Goal: Find contact information: Obtain details needed to contact an individual or organization

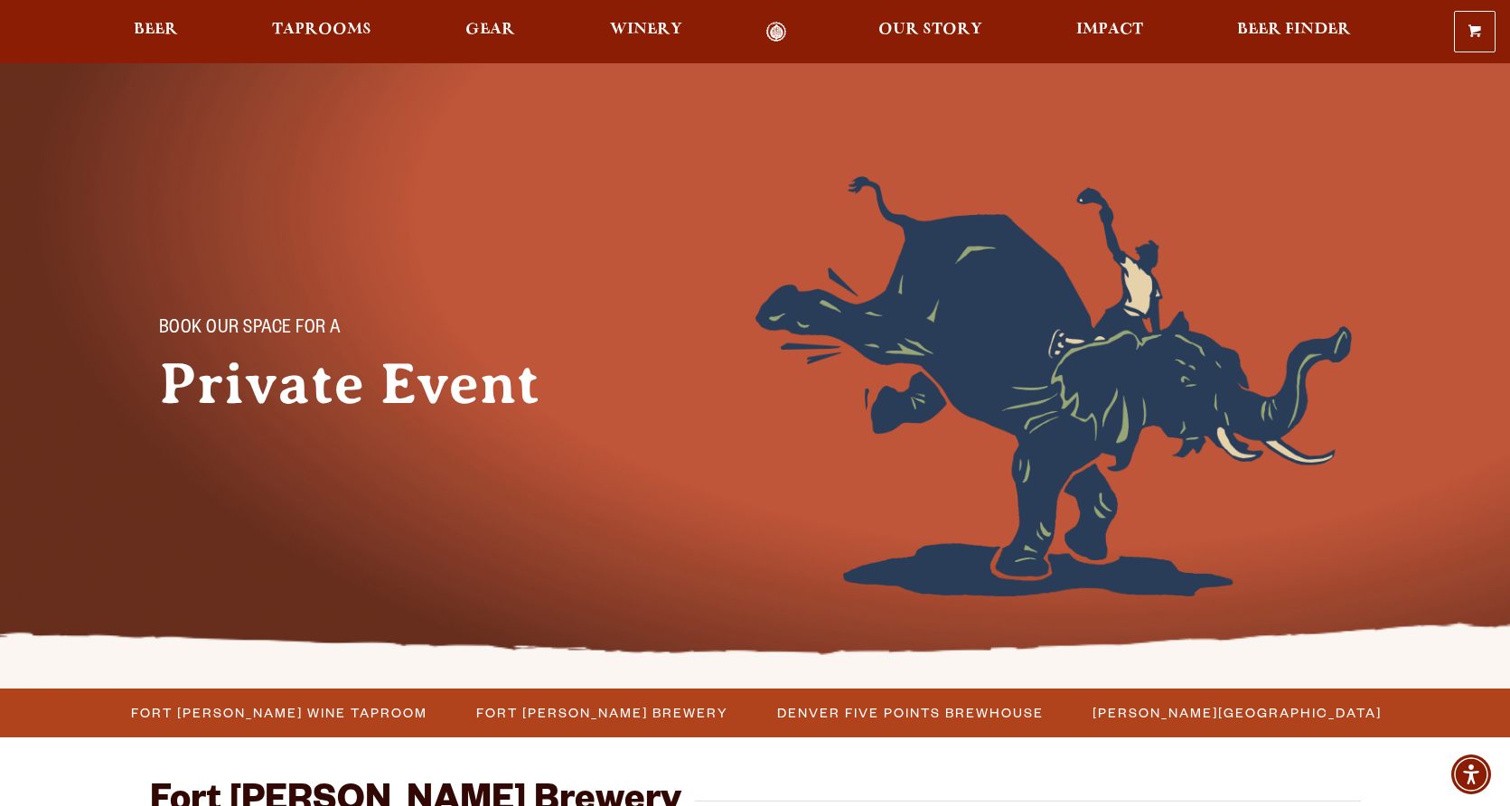
scroll to position [470, 0]
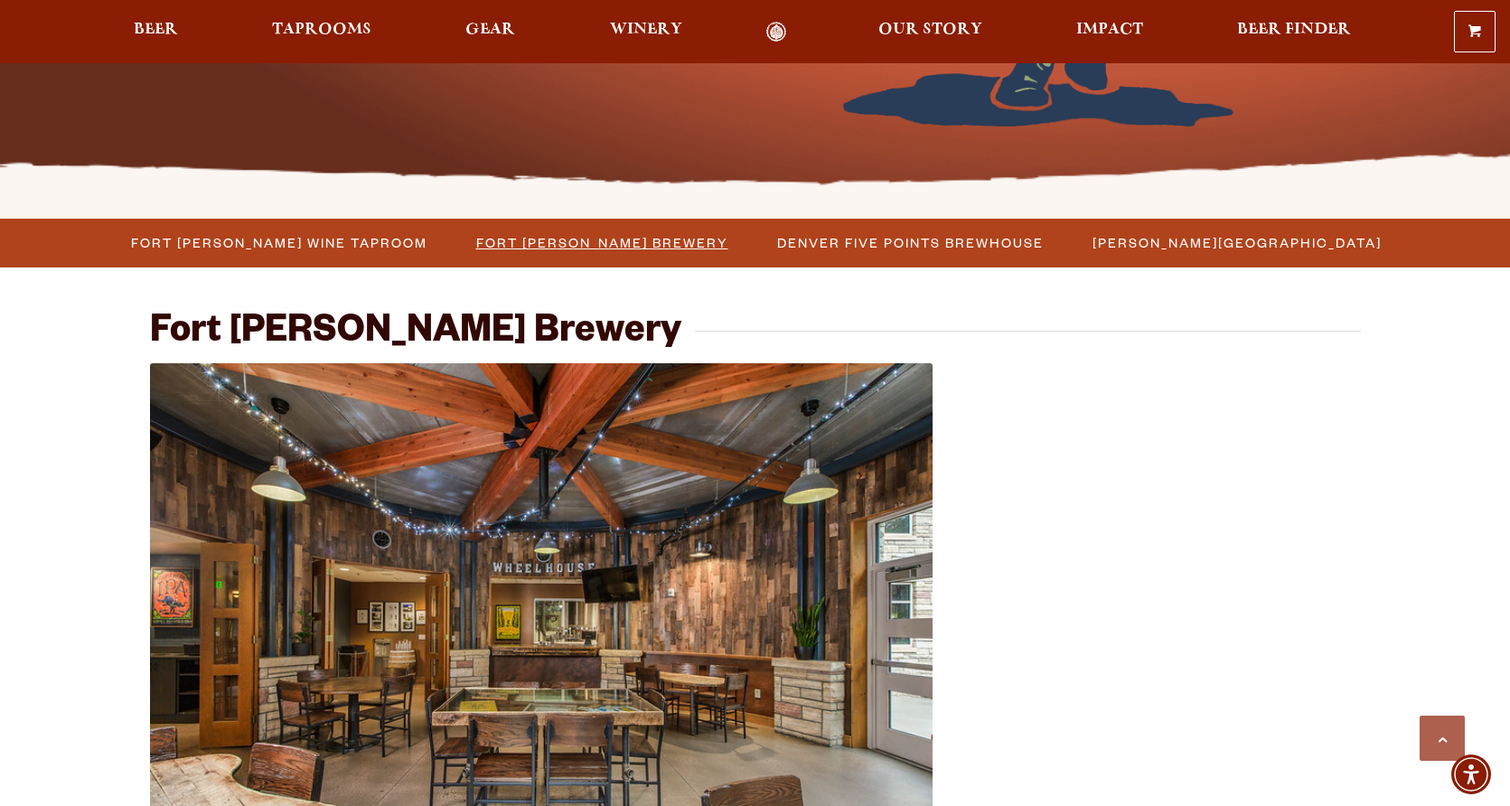
click at [590, 244] on span "Fort [PERSON_NAME] Brewery" at bounding box center [602, 243] width 252 height 26
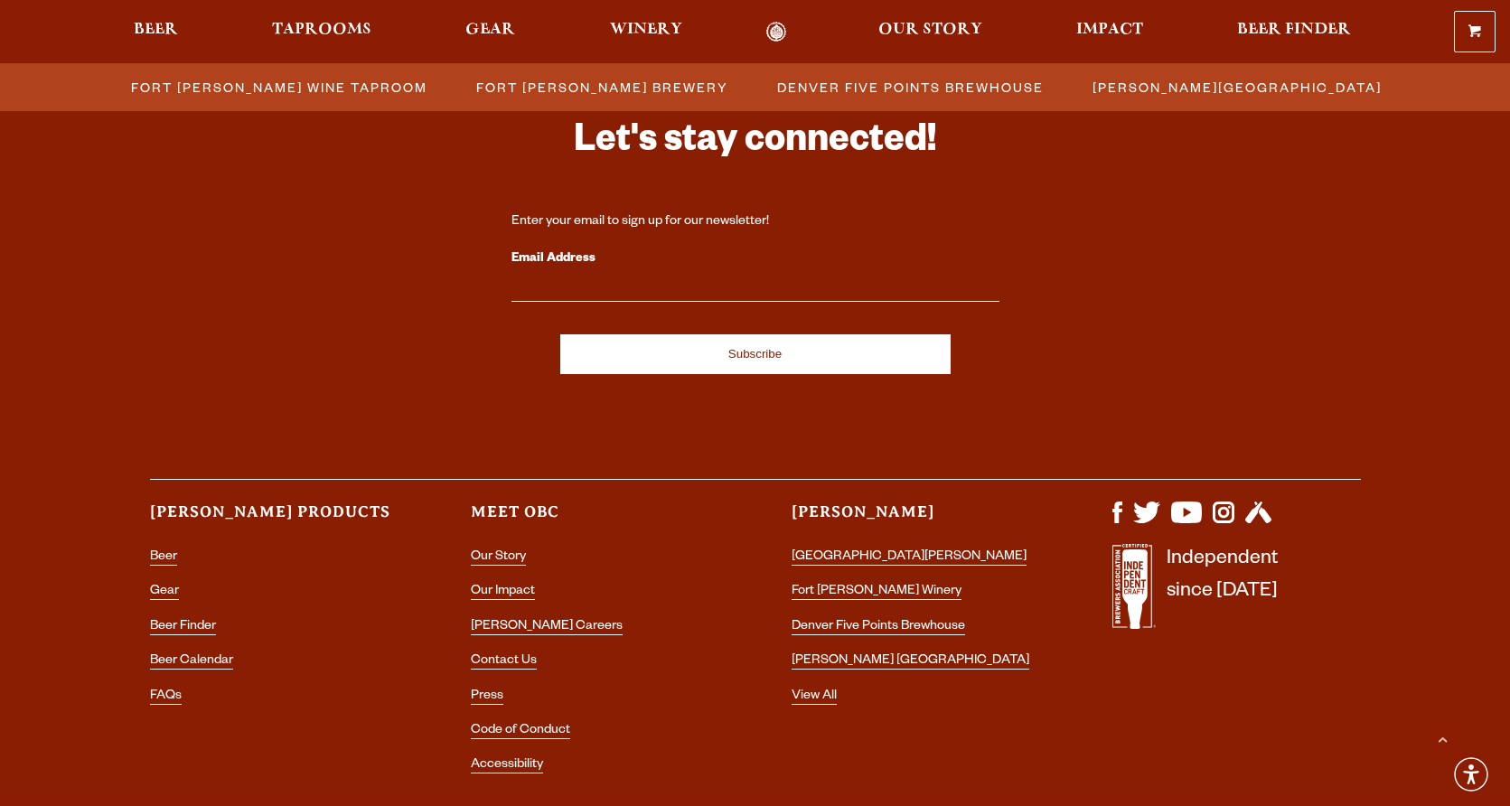
scroll to position [5351, 0]
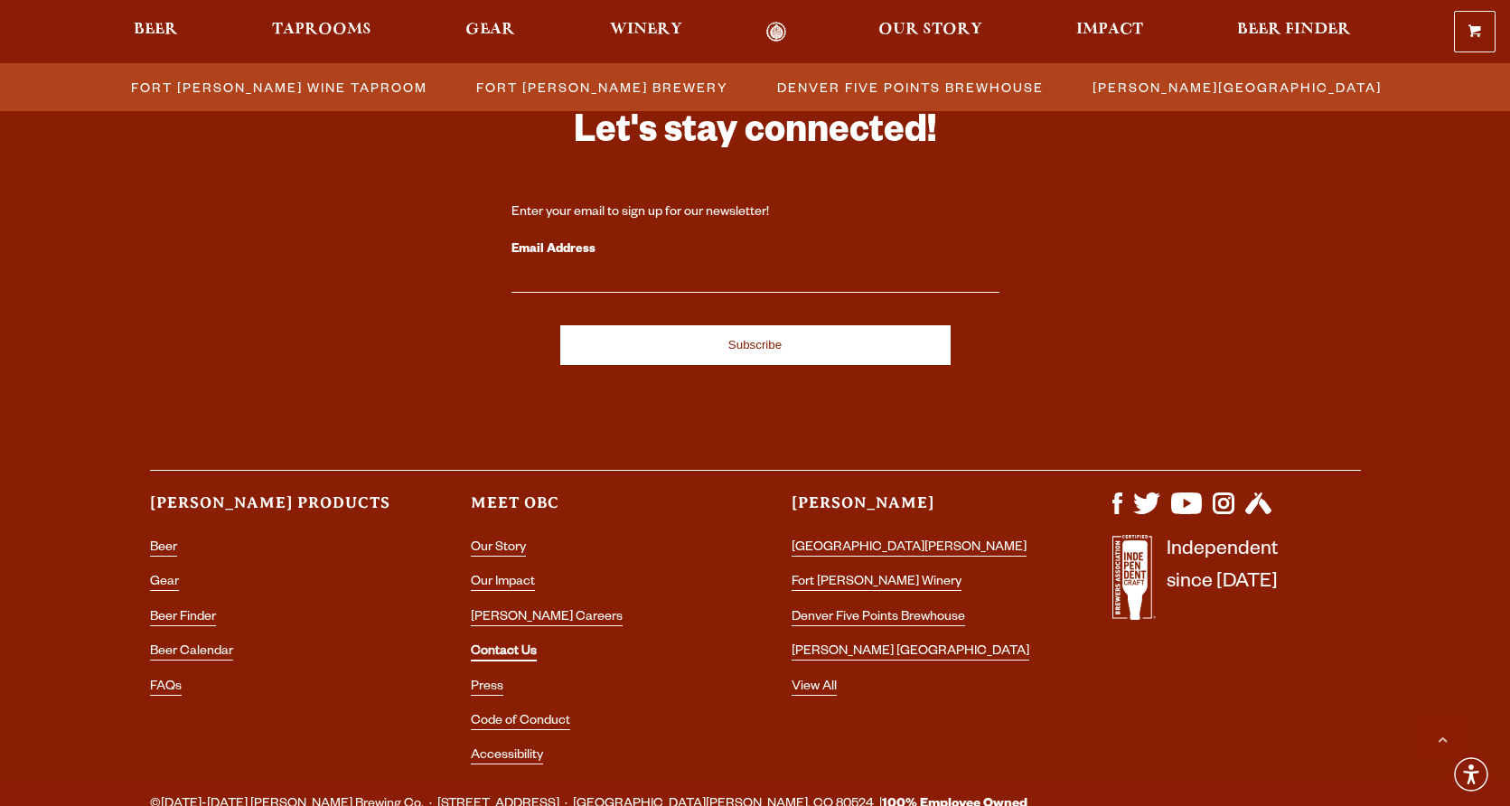
click at [508, 645] on link "Contact Us" at bounding box center [504, 653] width 66 height 16
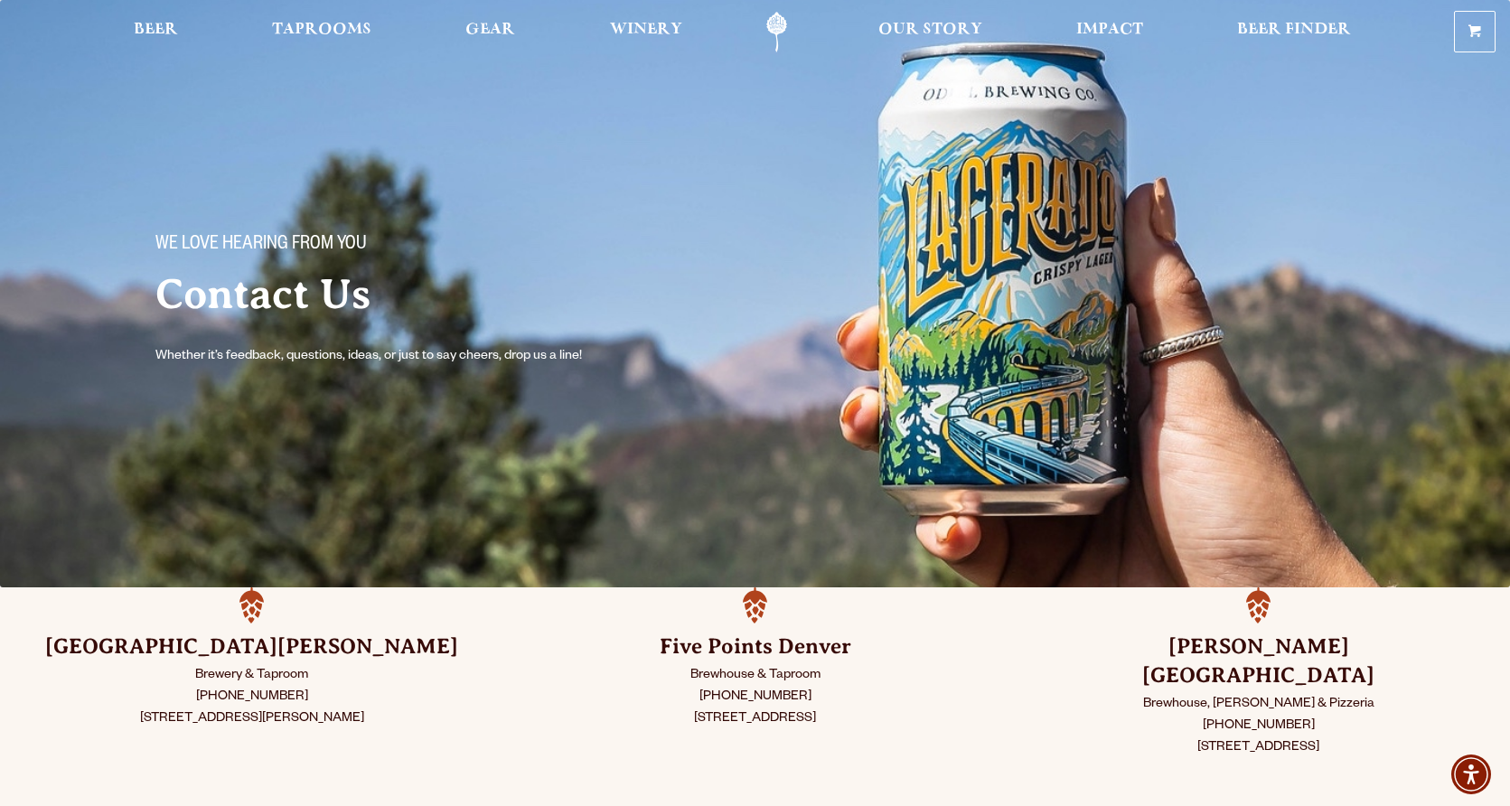
click at [294, 296] on h2 "Contact Us" at bounding box center [437, 294] width 564 height 45
click at [383, 302] on h2 "Contact Us" at bounding box center [437, 294] width 564 height 45
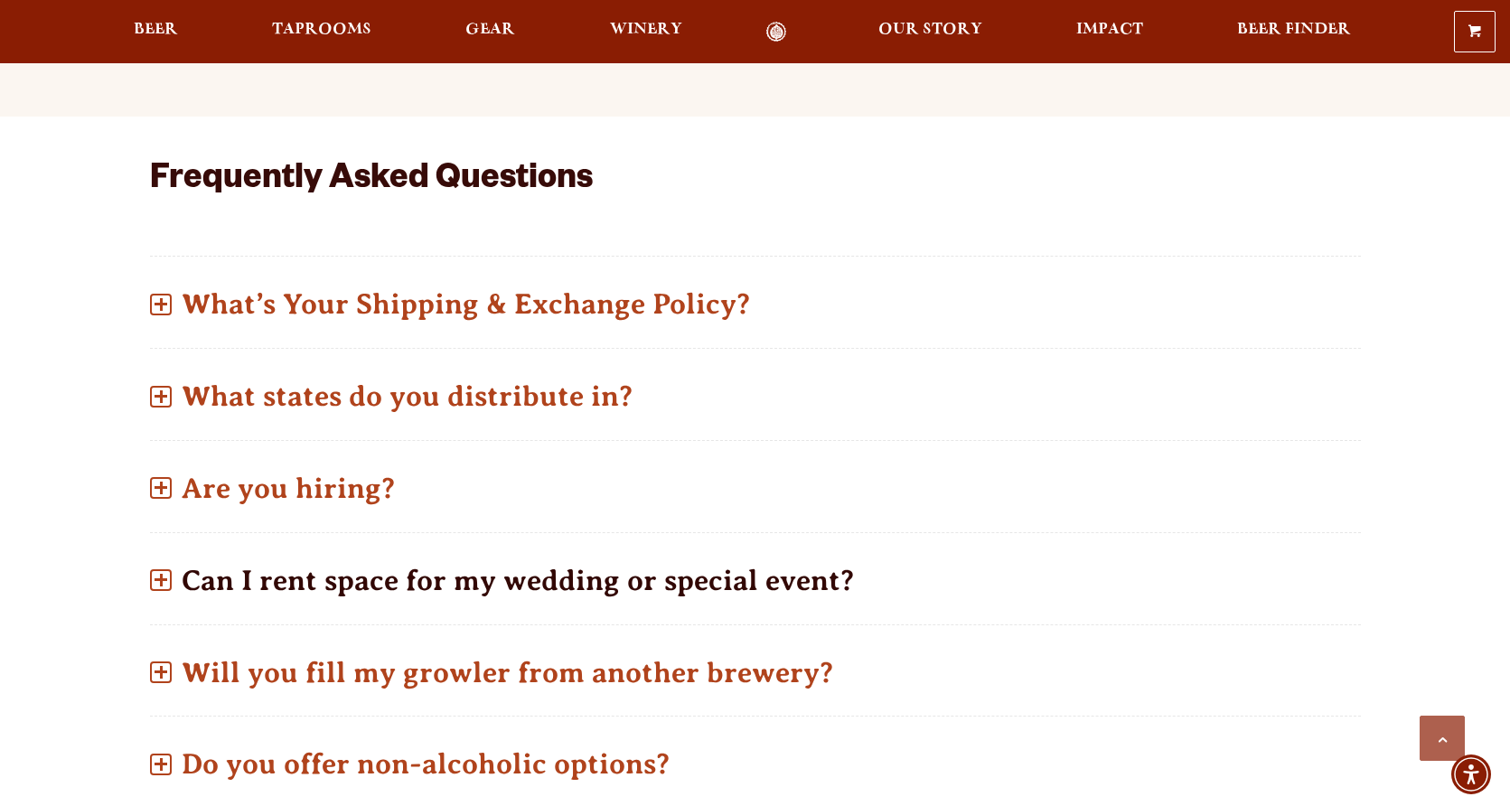
scroll to position [760, 0]
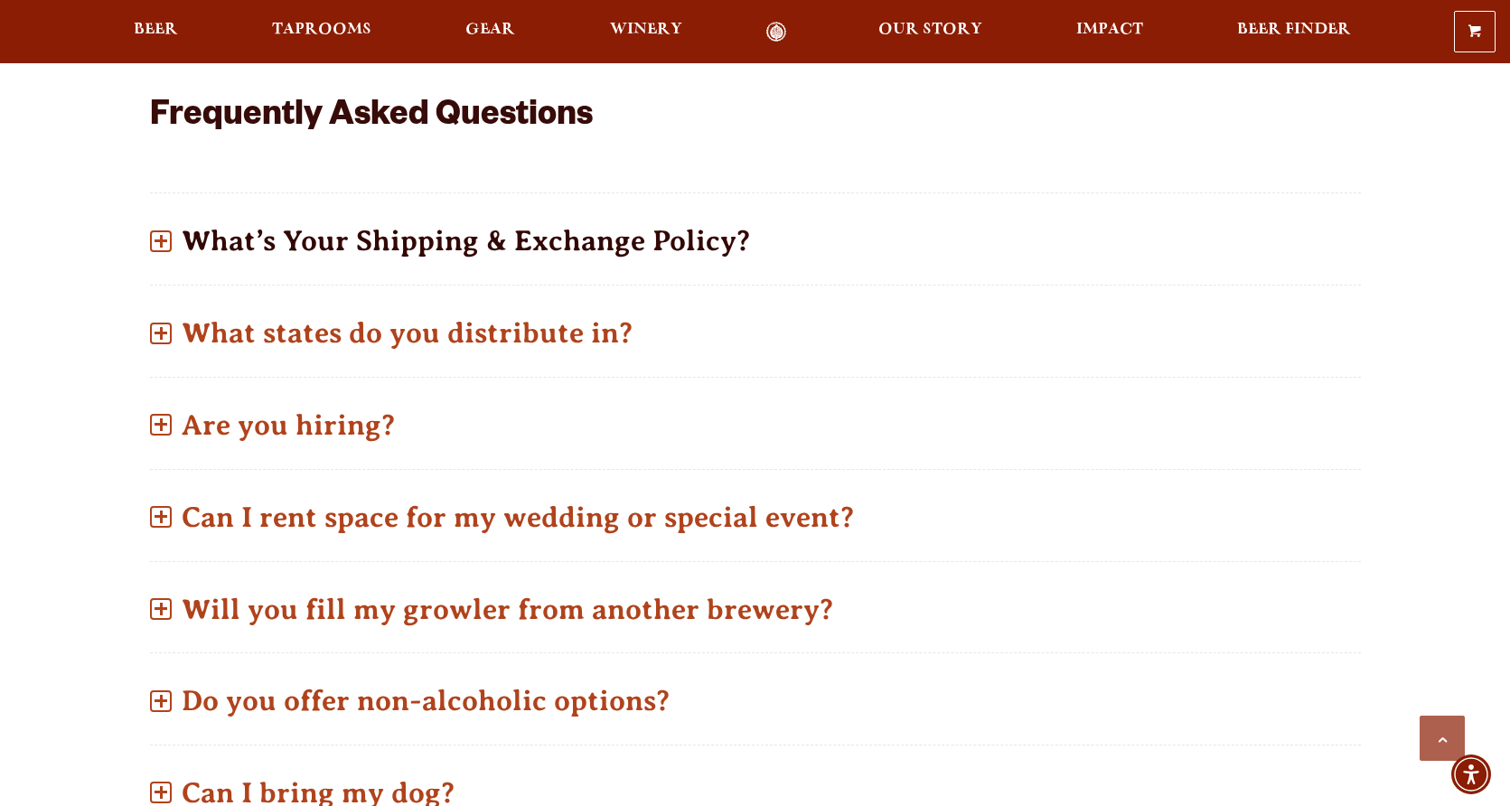
click at [162, 230] on span at bounding box center [161, 241] width 22 height 22
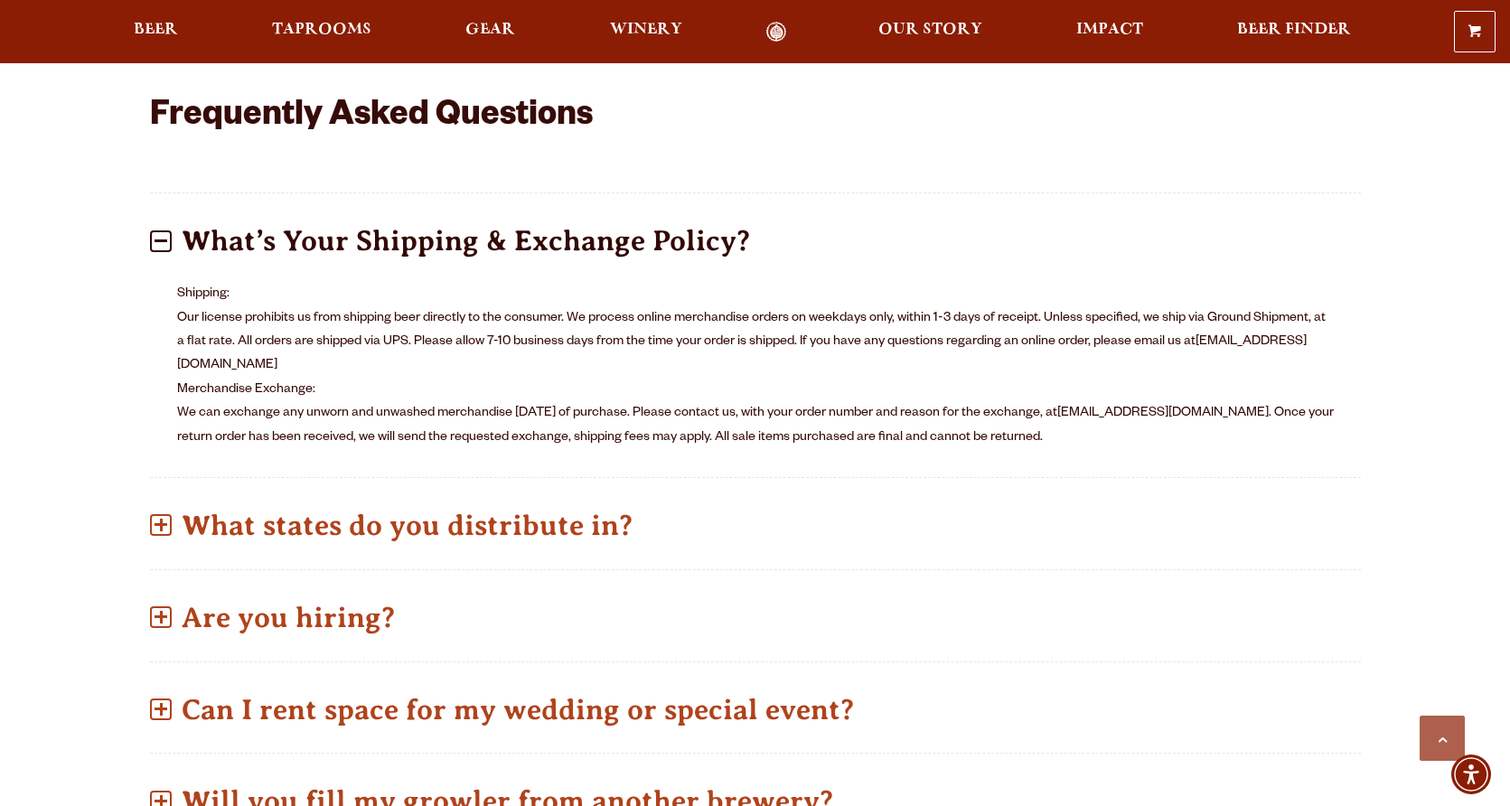
click at [159, 239] on span at bounding box center [161, 240] width 13 height 3
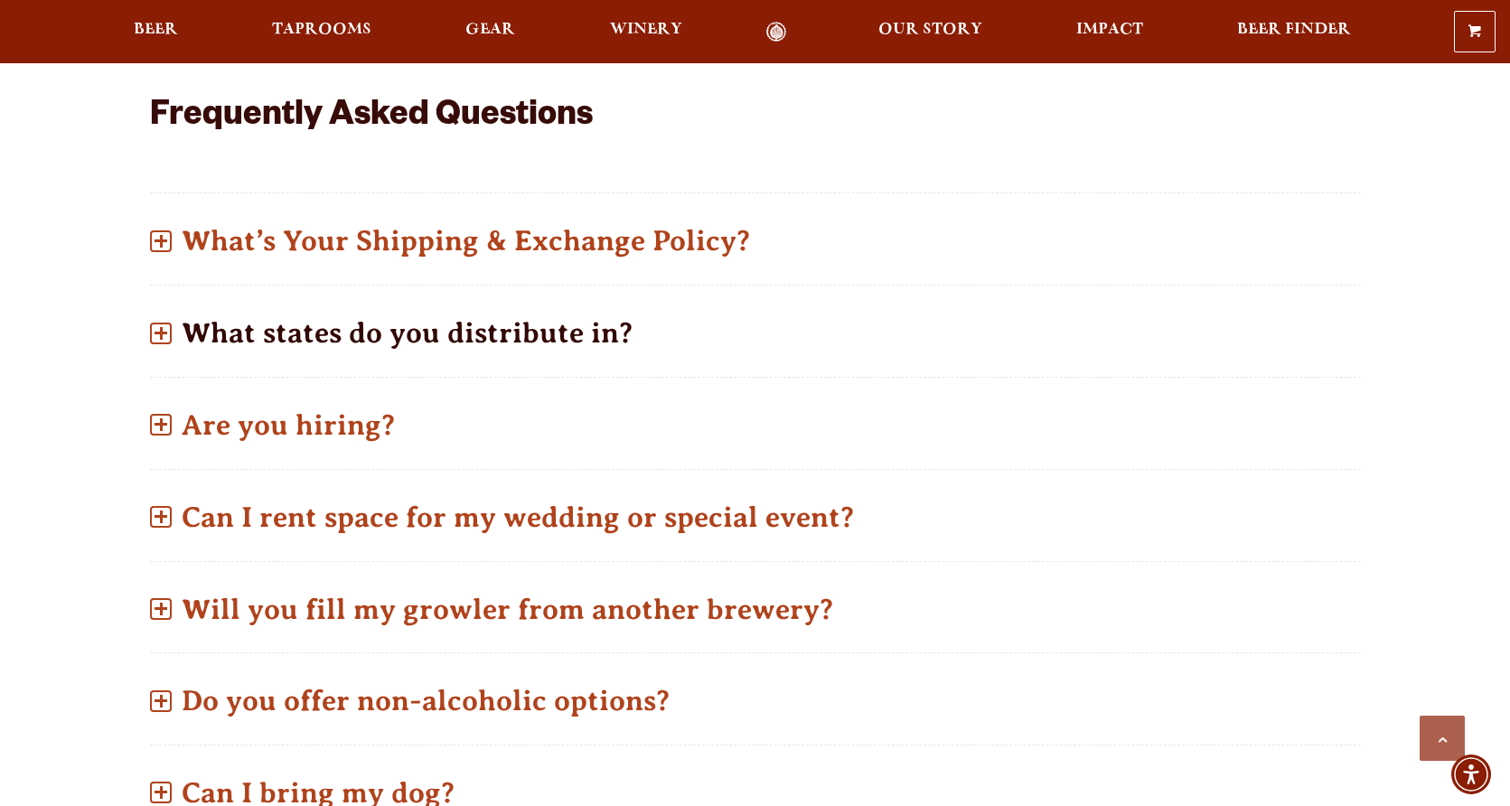
click at [155, 323] on span at bounding box center [161, 334] width 22 height 22
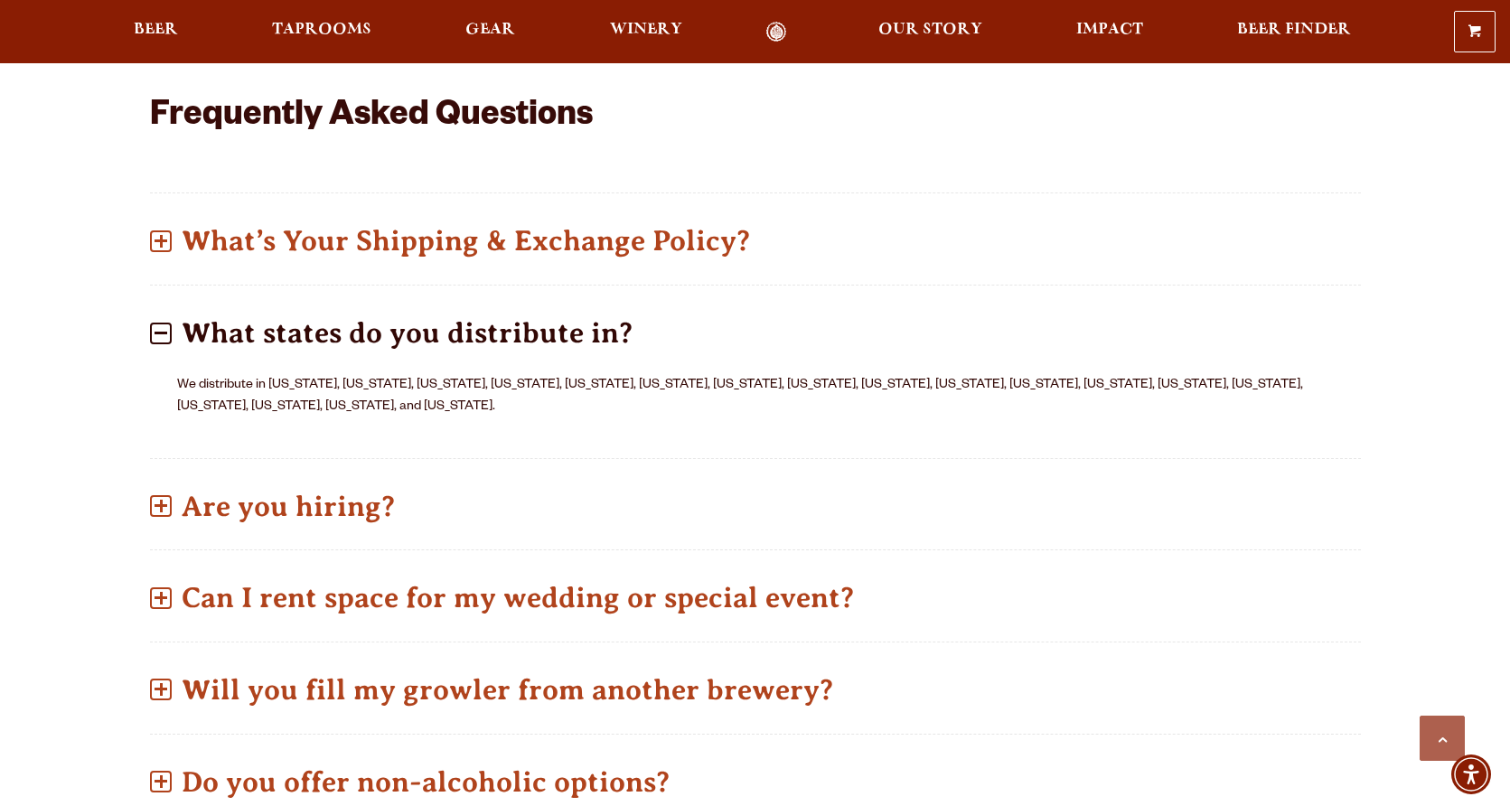
click at [155, 332] on span at bounding box center [161, 333] width 13 height 3
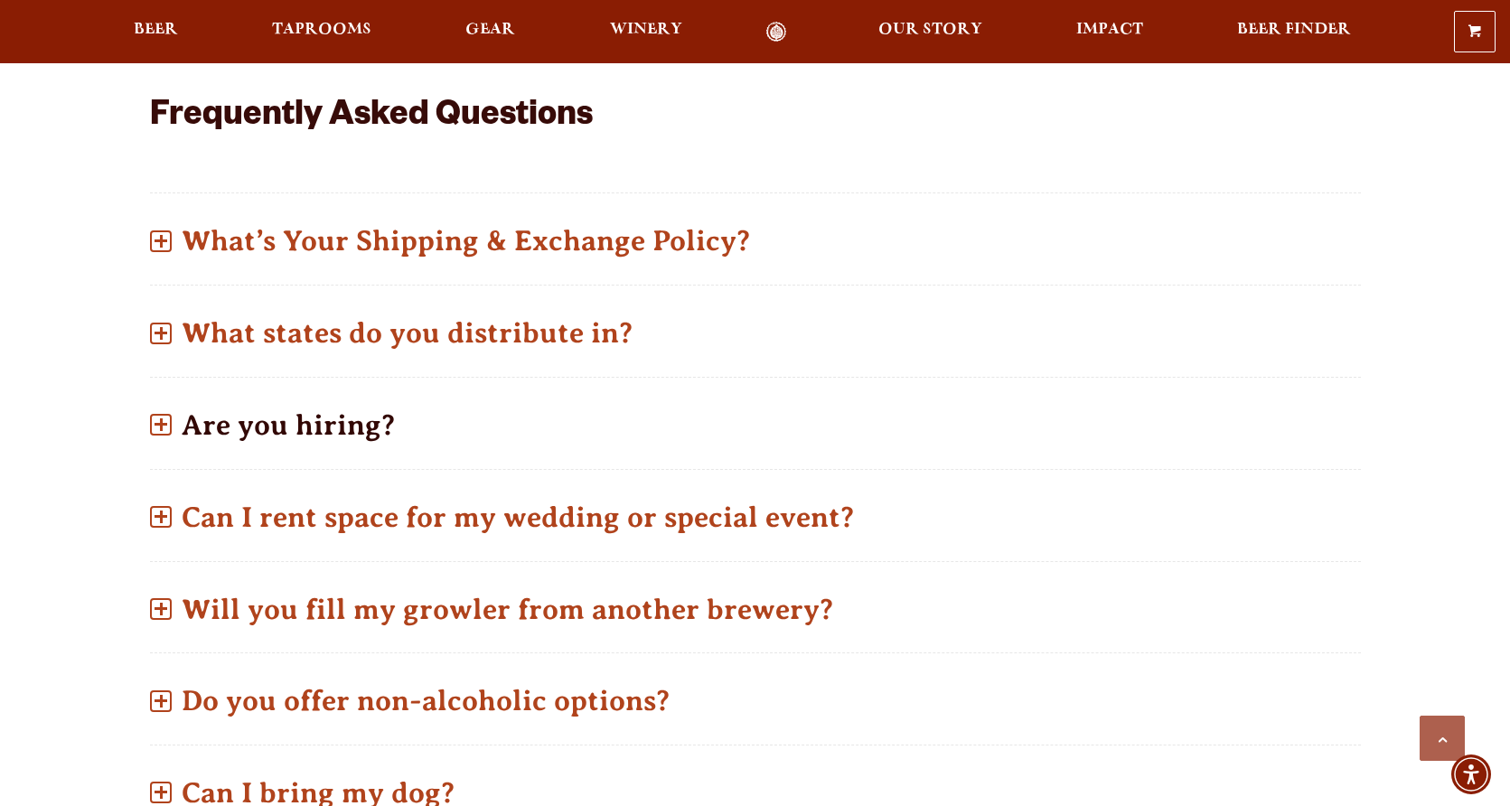
click at [172, 393] on p "Are you hiring?" at bounding box center [755, 425] width 1211 height 64
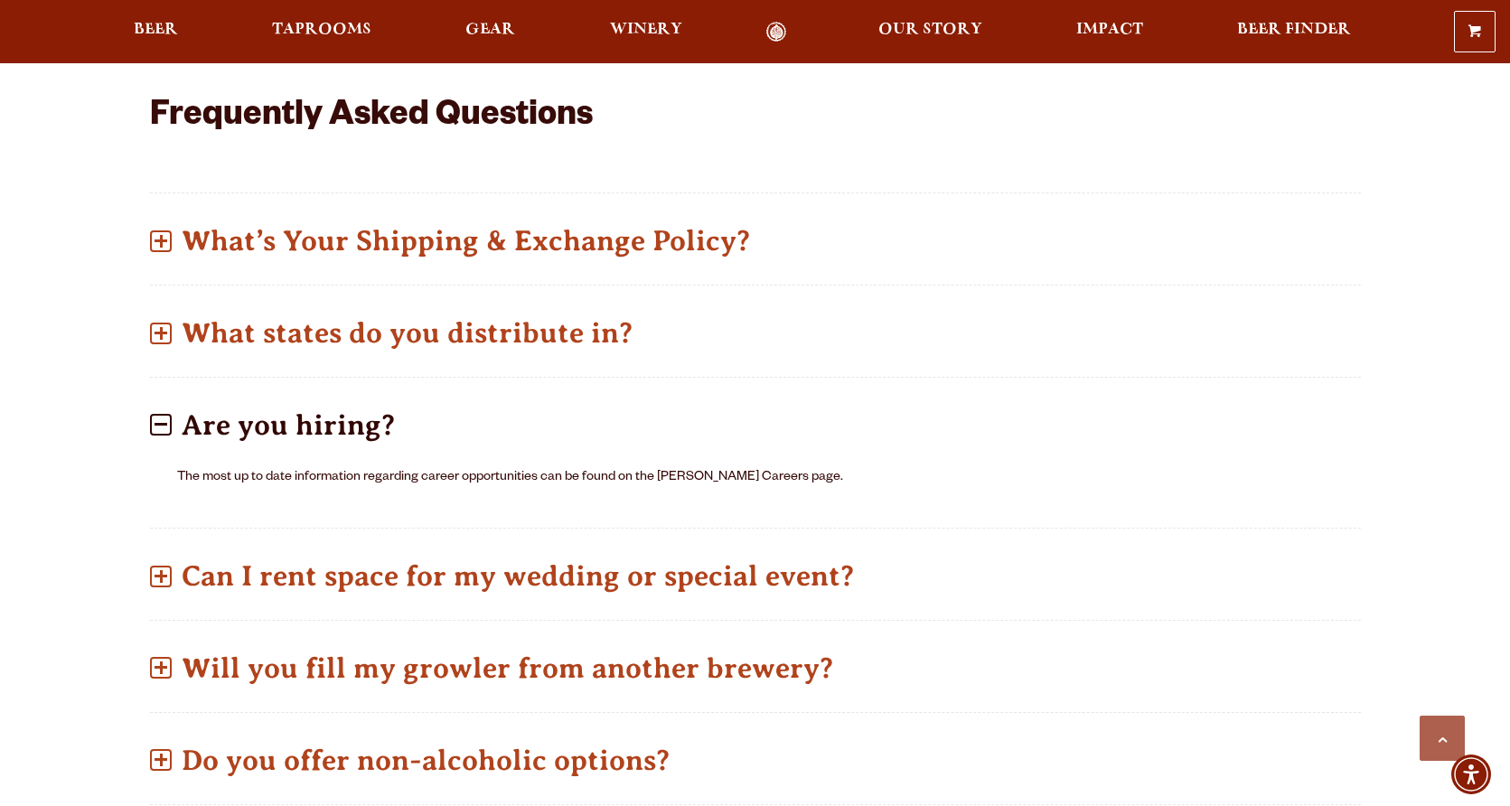
click at [166, 414] on span at bounding box center [161, 425] width 22 height 22
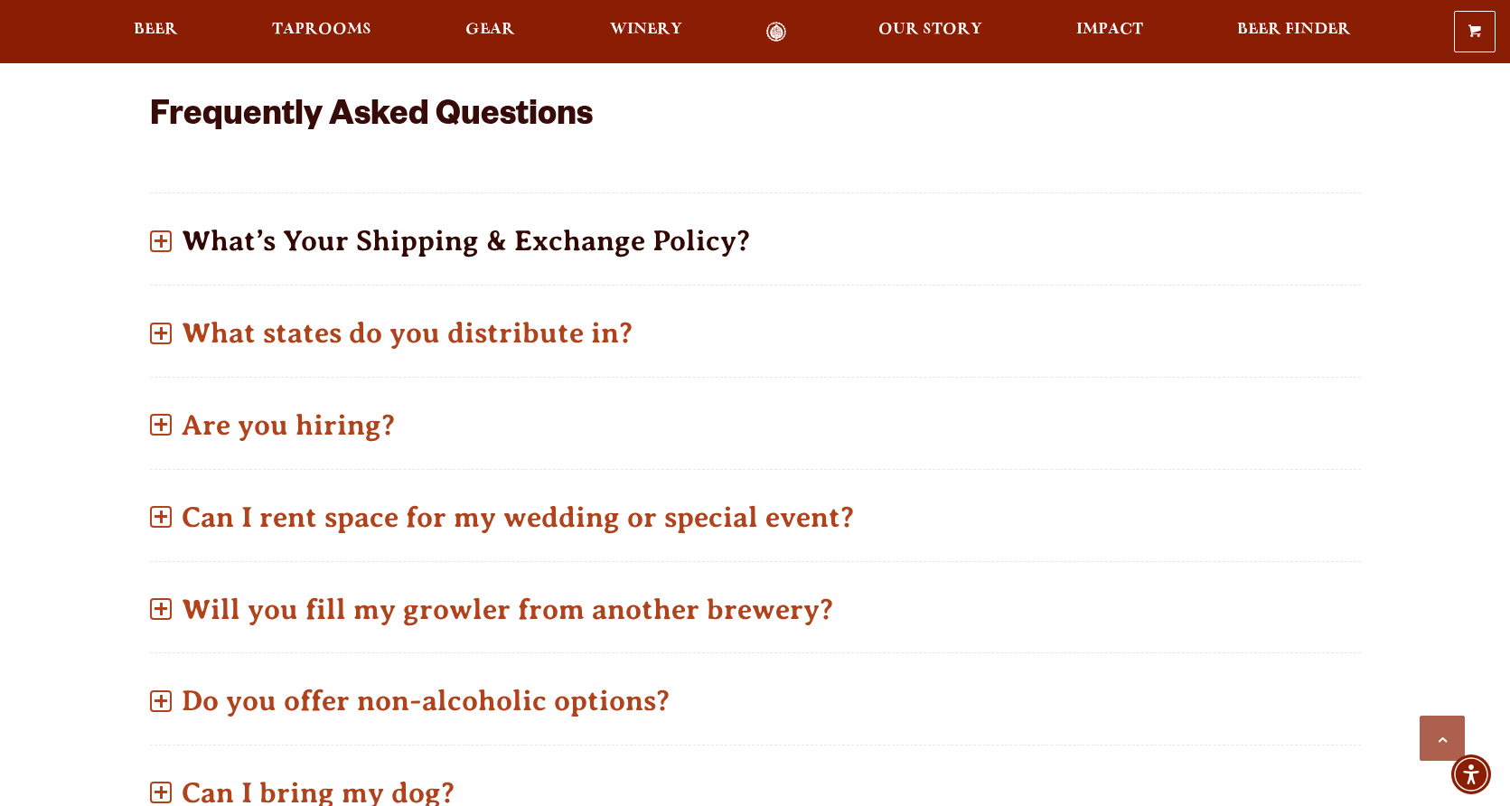
click at [173, 217] on p "What’s Your Shipping & Exchange Policy?" at bounding box center [755, 241] width 1211 height 64
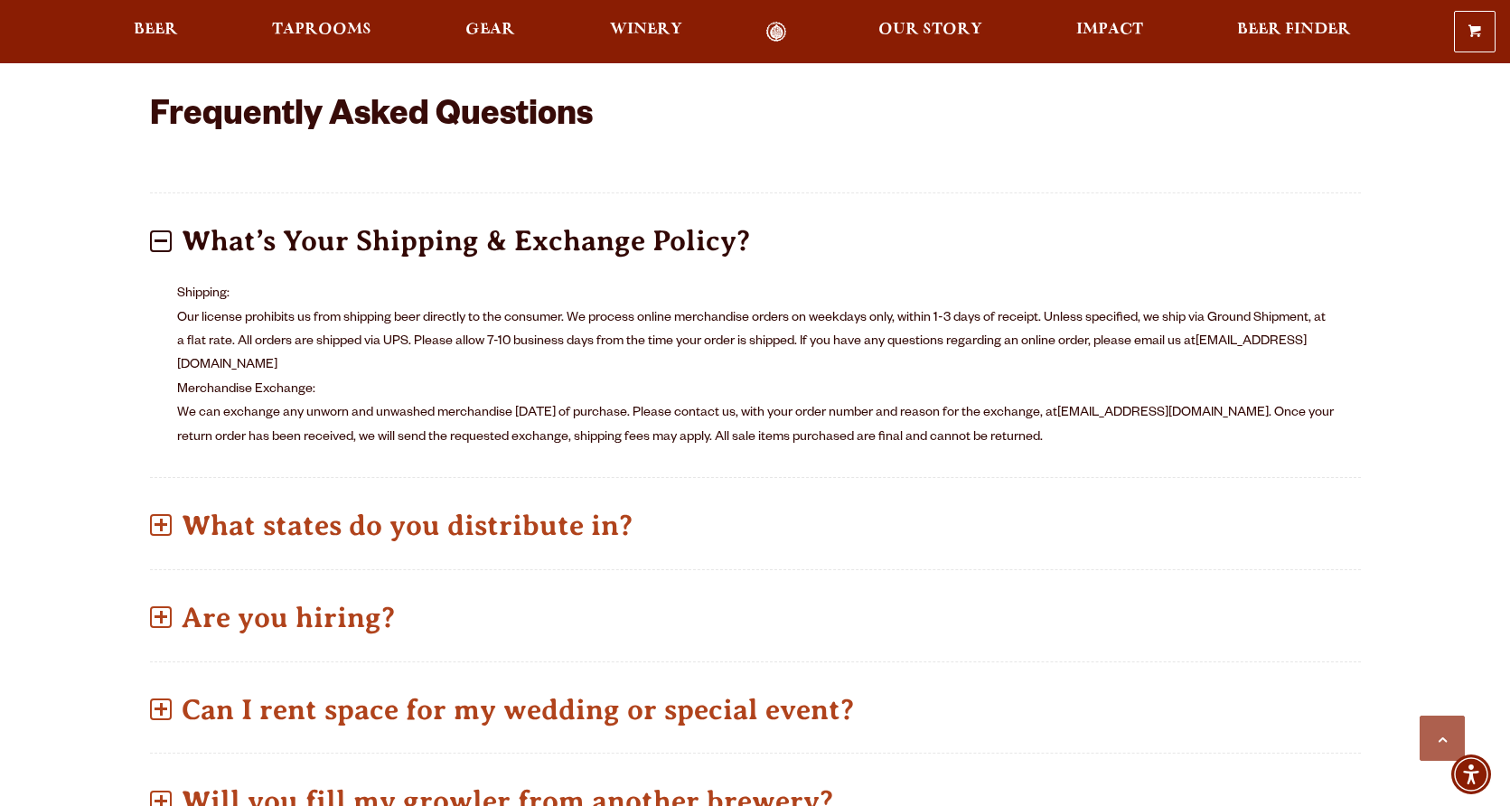
click at [172, 217] on p "What’s Your Shipping & Exchange Policy?" at bounding box center [755, 241] width 1211 height 64
